Goal: Use online tool/utility

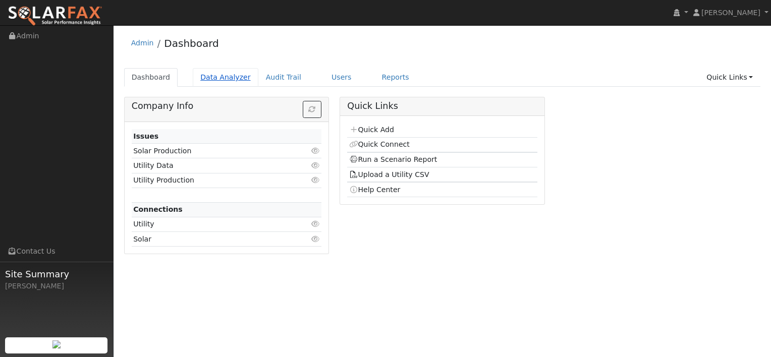
click at [219, 77] on link "Data Analyzer" at bounding box center [226, 77] width 66 height 19
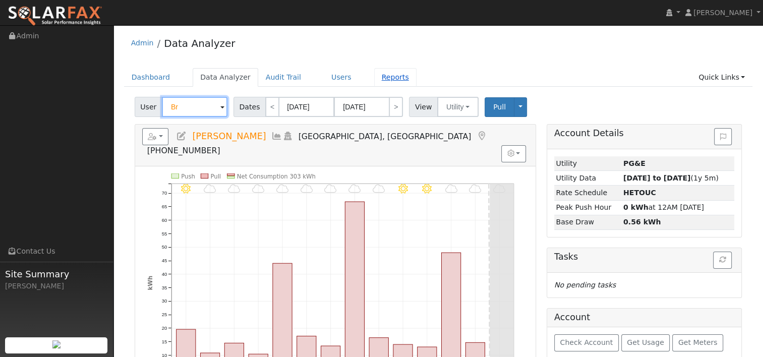
type input "B"
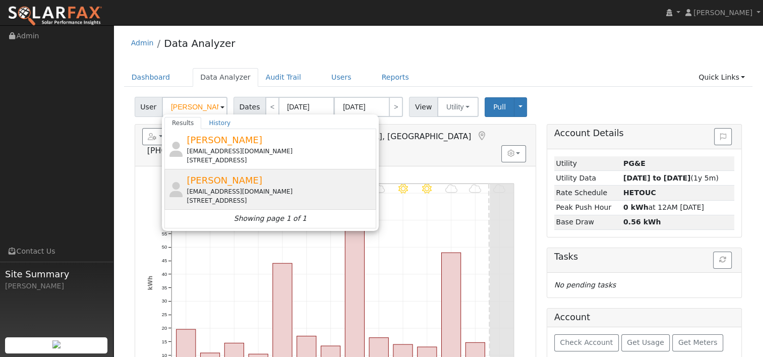
click at [220, 180] on span "[PERSON_NAME]" at bounding box center [225, 180] width 76 height 11
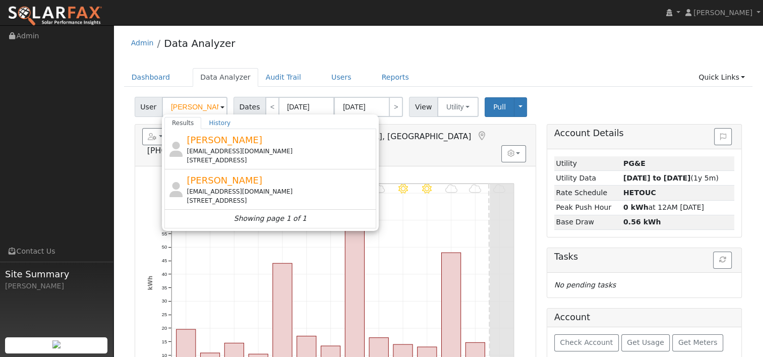
type input "[PERSON_NAME]"
